Goal: Transaction & Acquisition: Purchase product/service

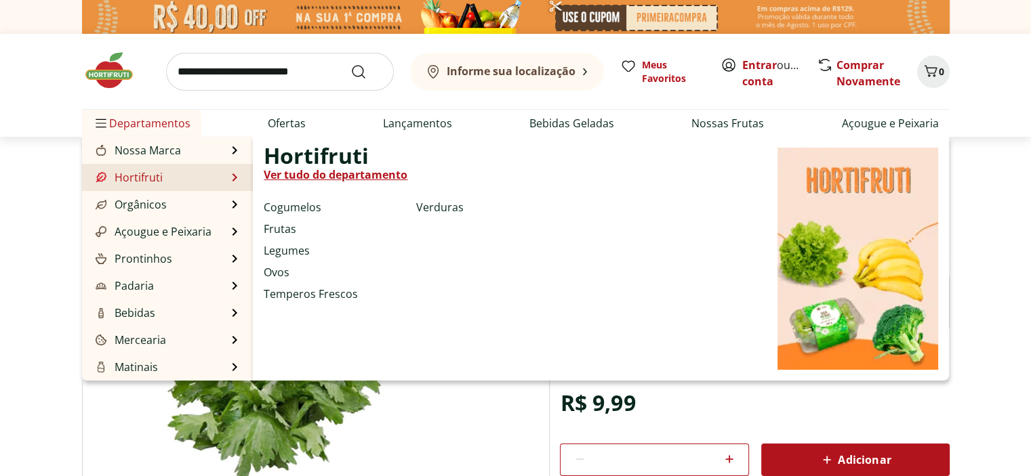
click at [213, 175] on li "Hortifruti Hortifruti Ver tudo do departamento Cogumelos Frutas Legumes Ovos Te…" at bounding box center [167, 177] width 171 height 27
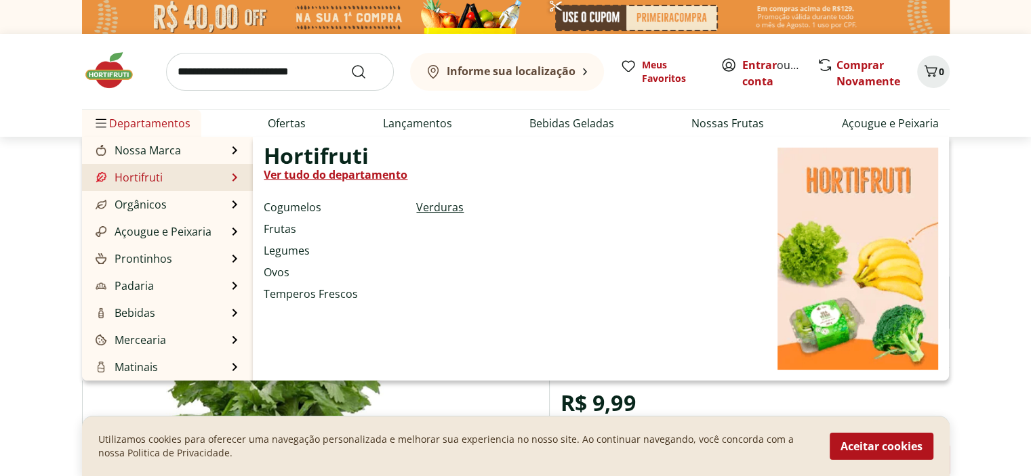
click at [416, 207] on link "Verduras" at bounding box center [439, 207] width 47 height 16
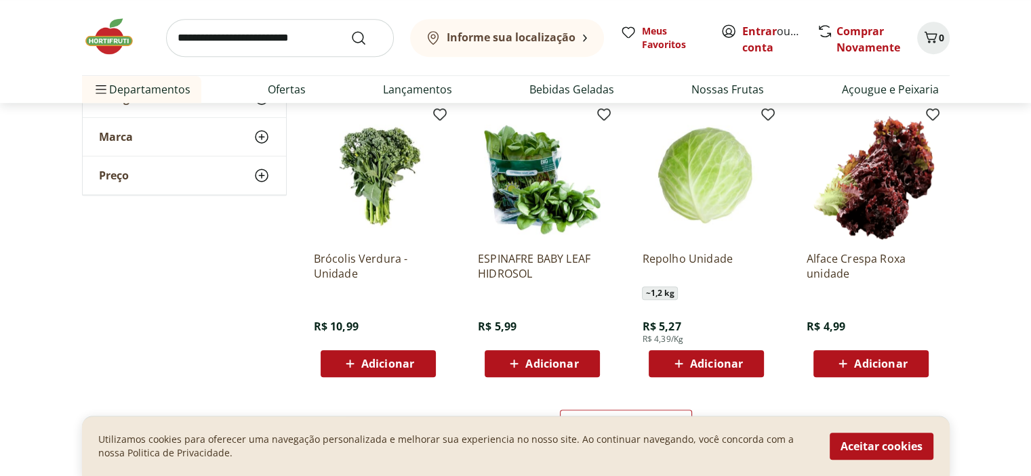
scroll to position [813, 0]
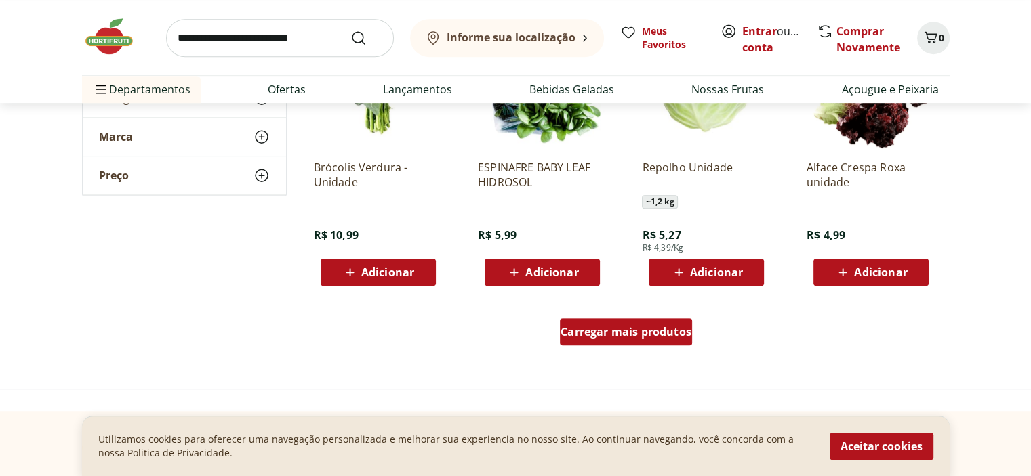
click at [578, 342] on div "Carregar mais produtos" at bounding box center [626, 331] width 132 height 27
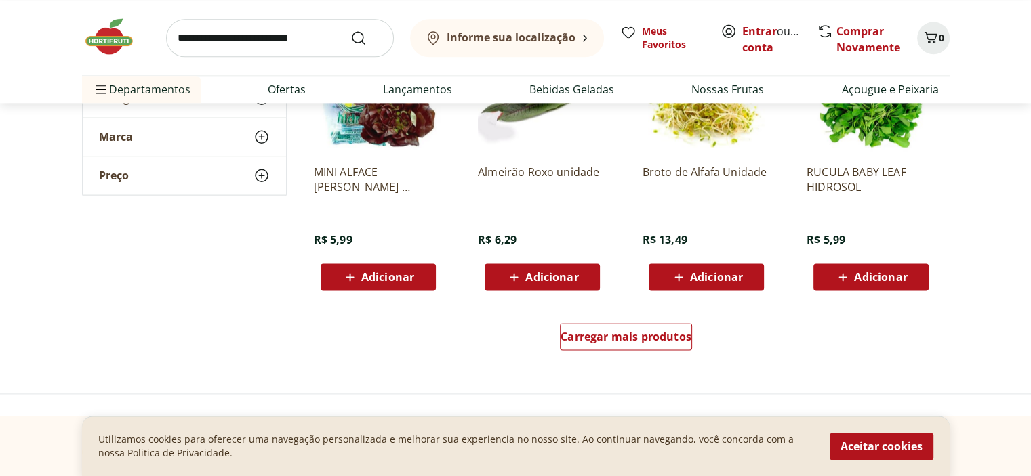
scroll to position [1694, 0]
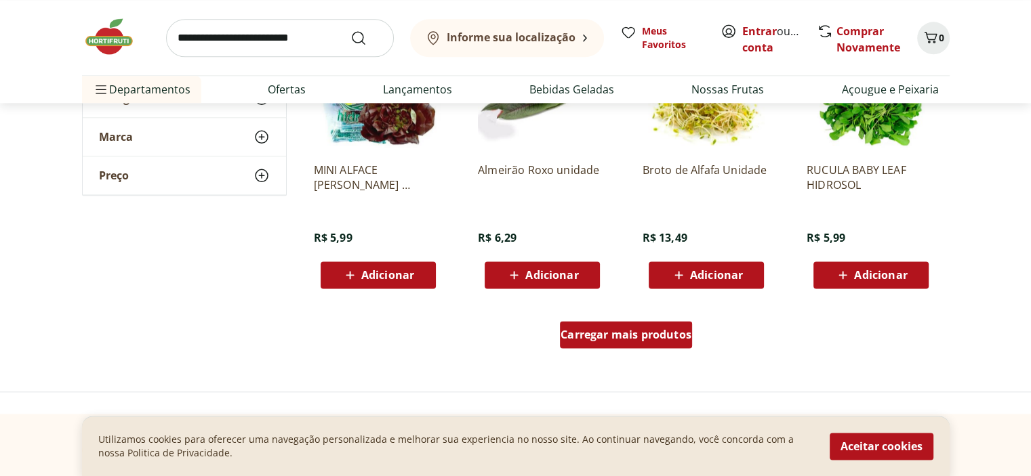
click at [581, 329] on span "Carregar mais produtos" at bounding box center [625, 334] width 131 height 11
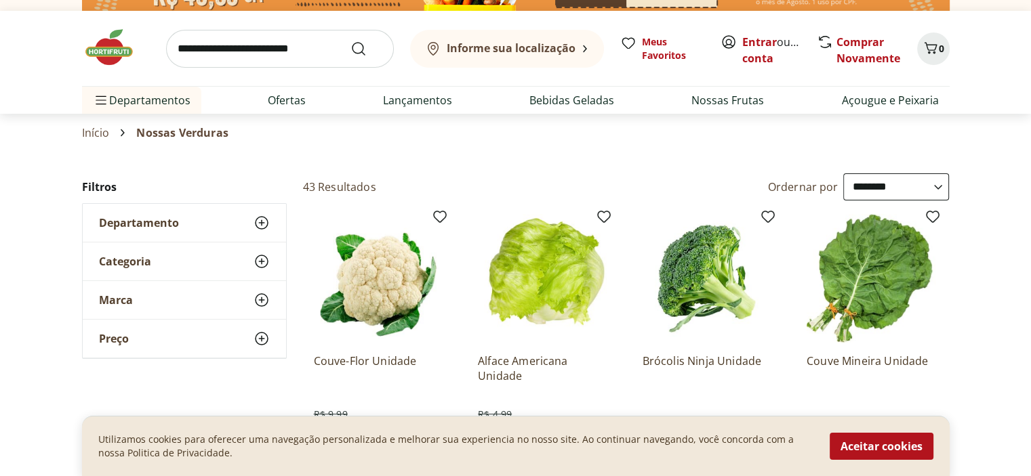
scroll to position [0, 0]
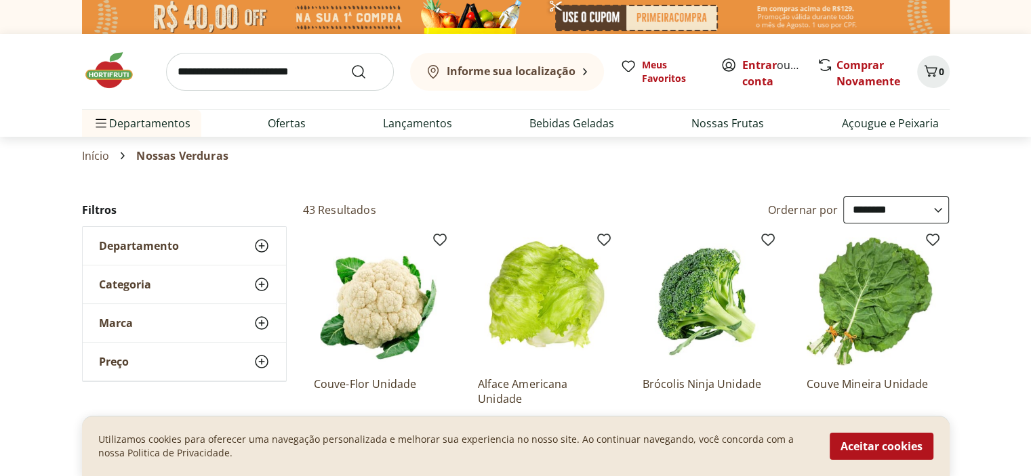
click at [160, 282] on div "Categoria" at bounding box center [184, 285] width 203 height 38
click at [134, 321] on div "Marca" at bounding box center [184, 323] width 203 height 38
click at [133, 347] on div "Preço" at bounding box center [184, 362] width 203 height 38
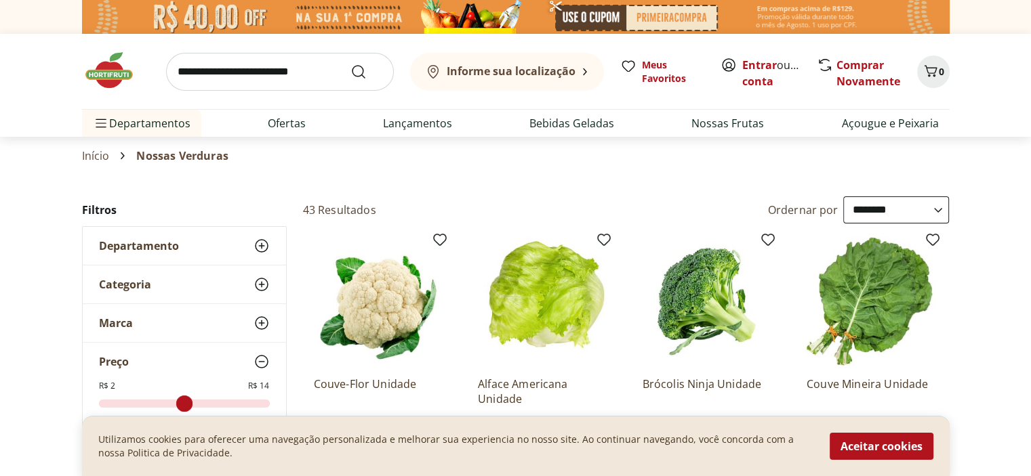
scroll to position [68, 0]
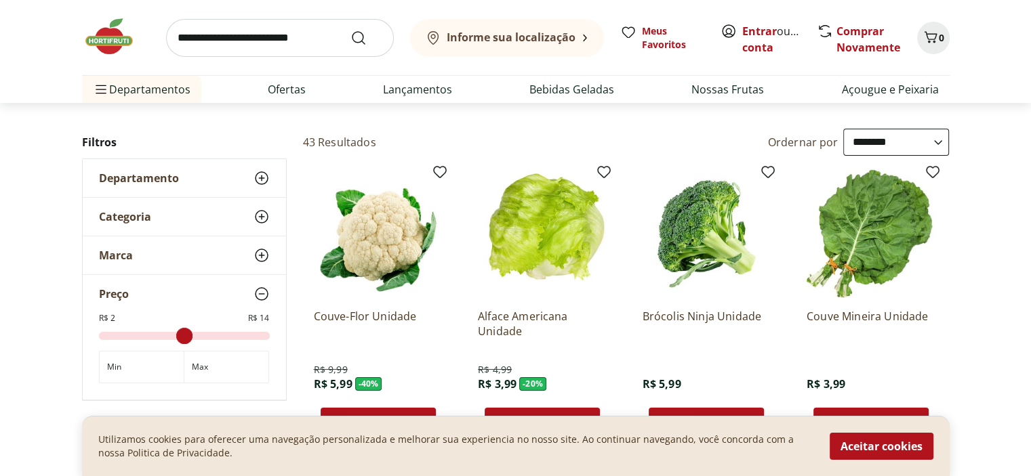
click at [144, 304] on div "Preço" at bounding box center [184, 294] width 203 height 38
click at [220, 167] on div "Departamento" at bounding box center [184, 178] width 203 height 38
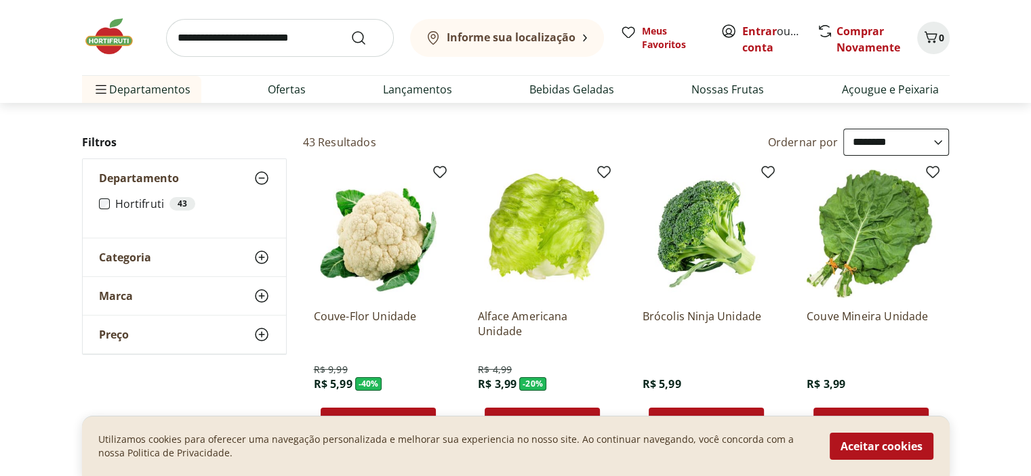
click at [220, 169] on div "Departamento" at bounding box center [184, 178] width 203 height 38
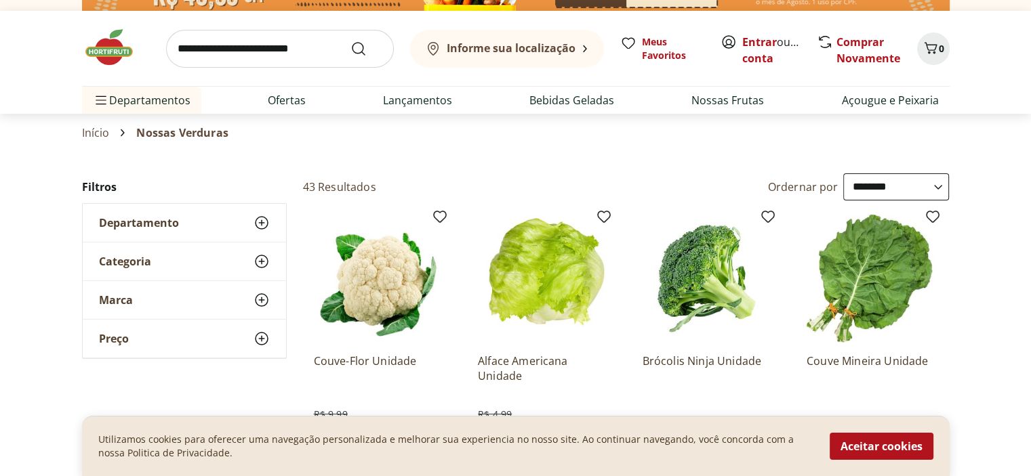
scroll to position [0, 0]
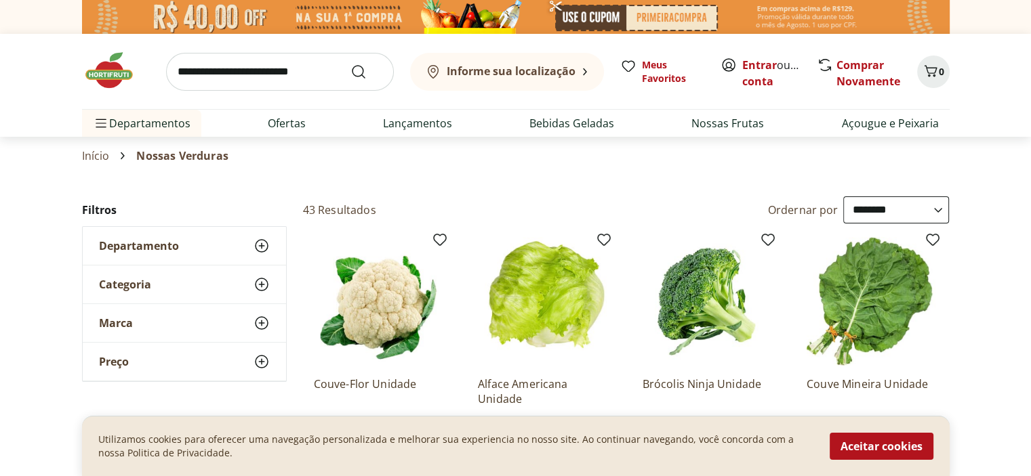
click at [898, 208] on select "**********" at bounding box center [896, 209] width 106 height 27
click at [843, 196] on select "**********" at bounding box center [896, 209] width 106 height 27
select select "********"
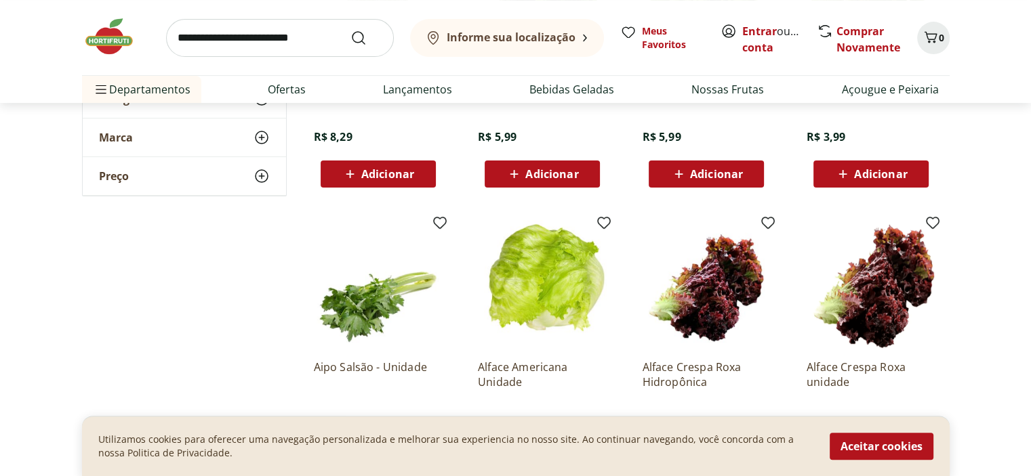
scroll to position [339, 0]
